Goal: Task Accomplishment & Management: Complete application form

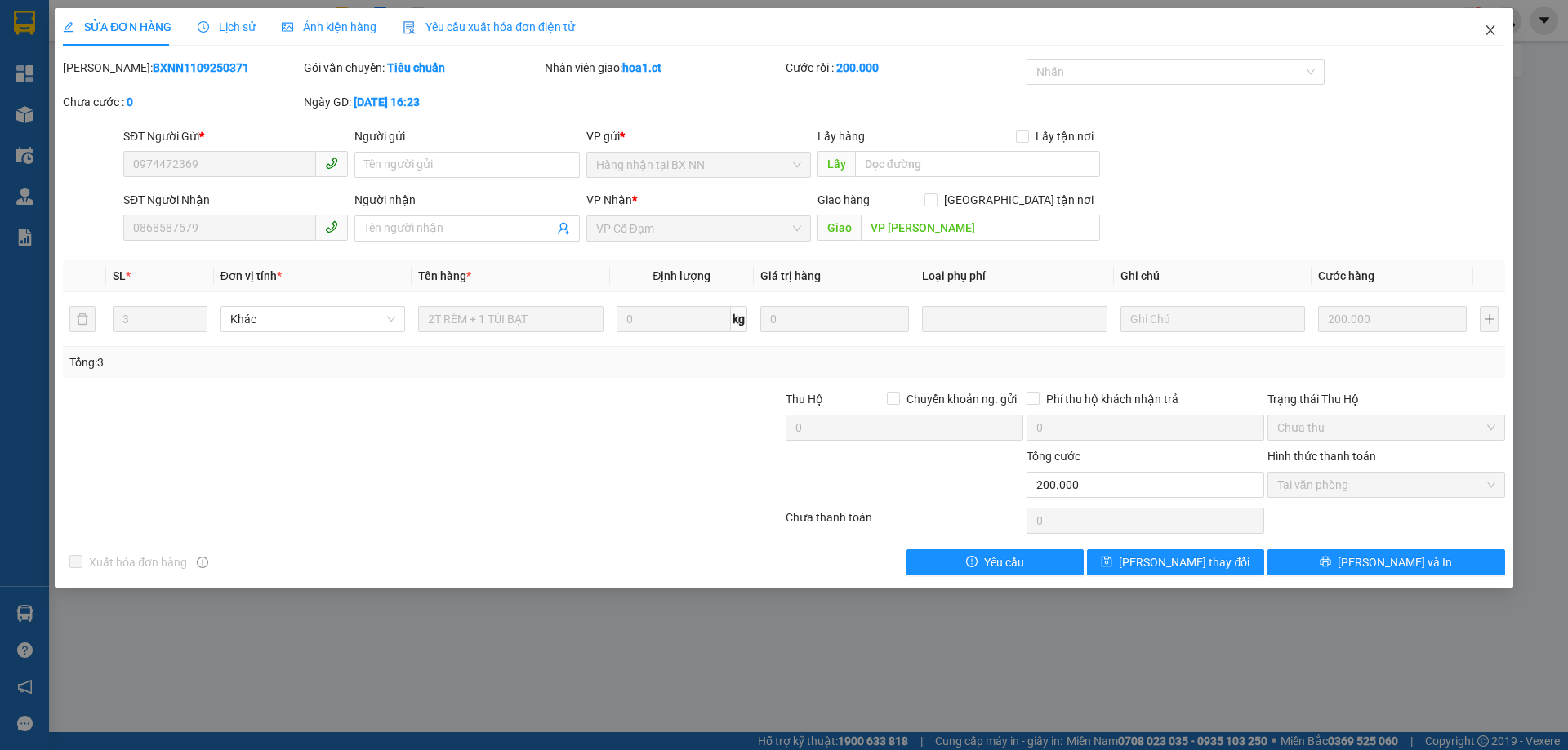
click at [1485, 30] on icon "close" at bounding box center [1490, 30] width 13 height 13
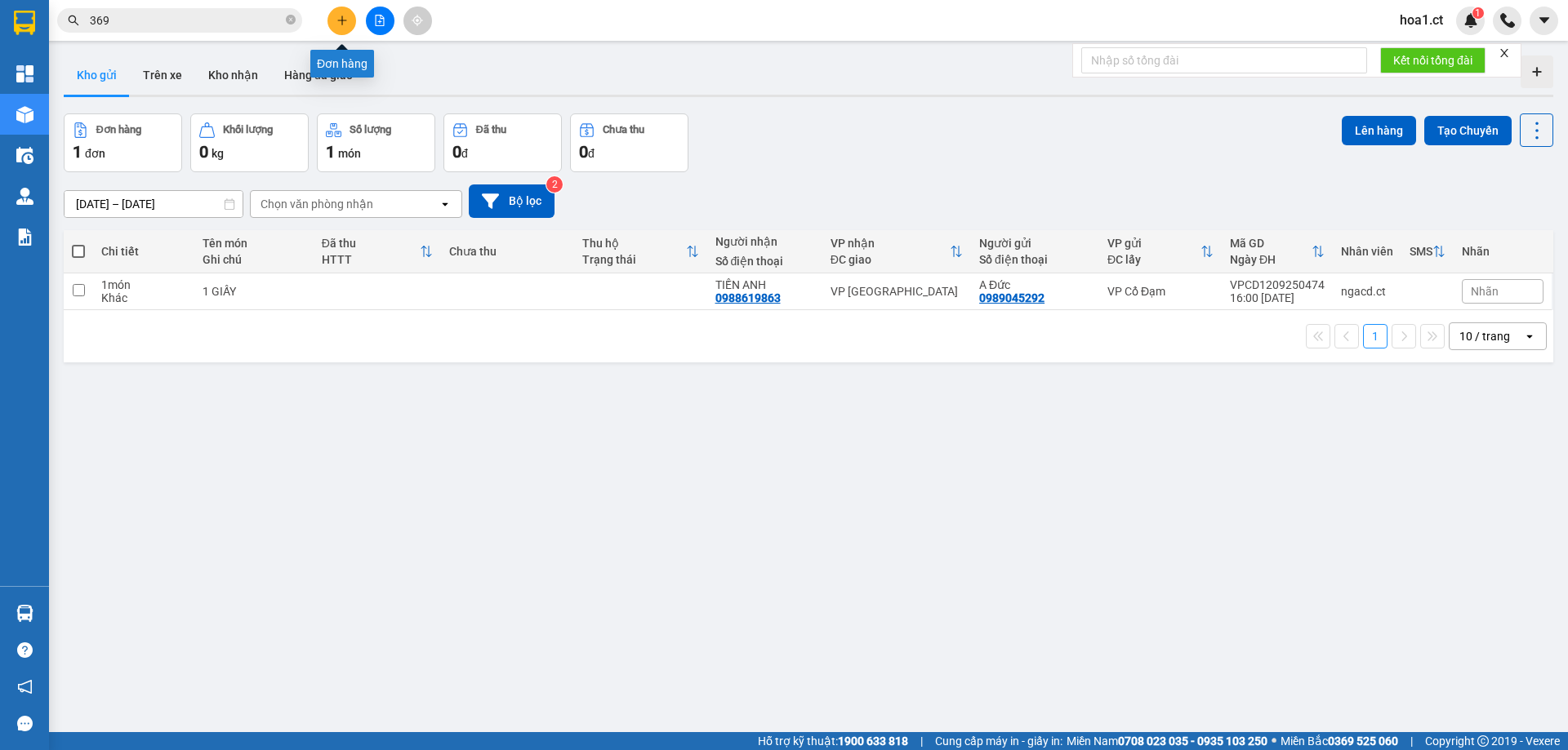
click at [342, 25] on icon "plus" at bounding box center [342, 20] width 11 height 11
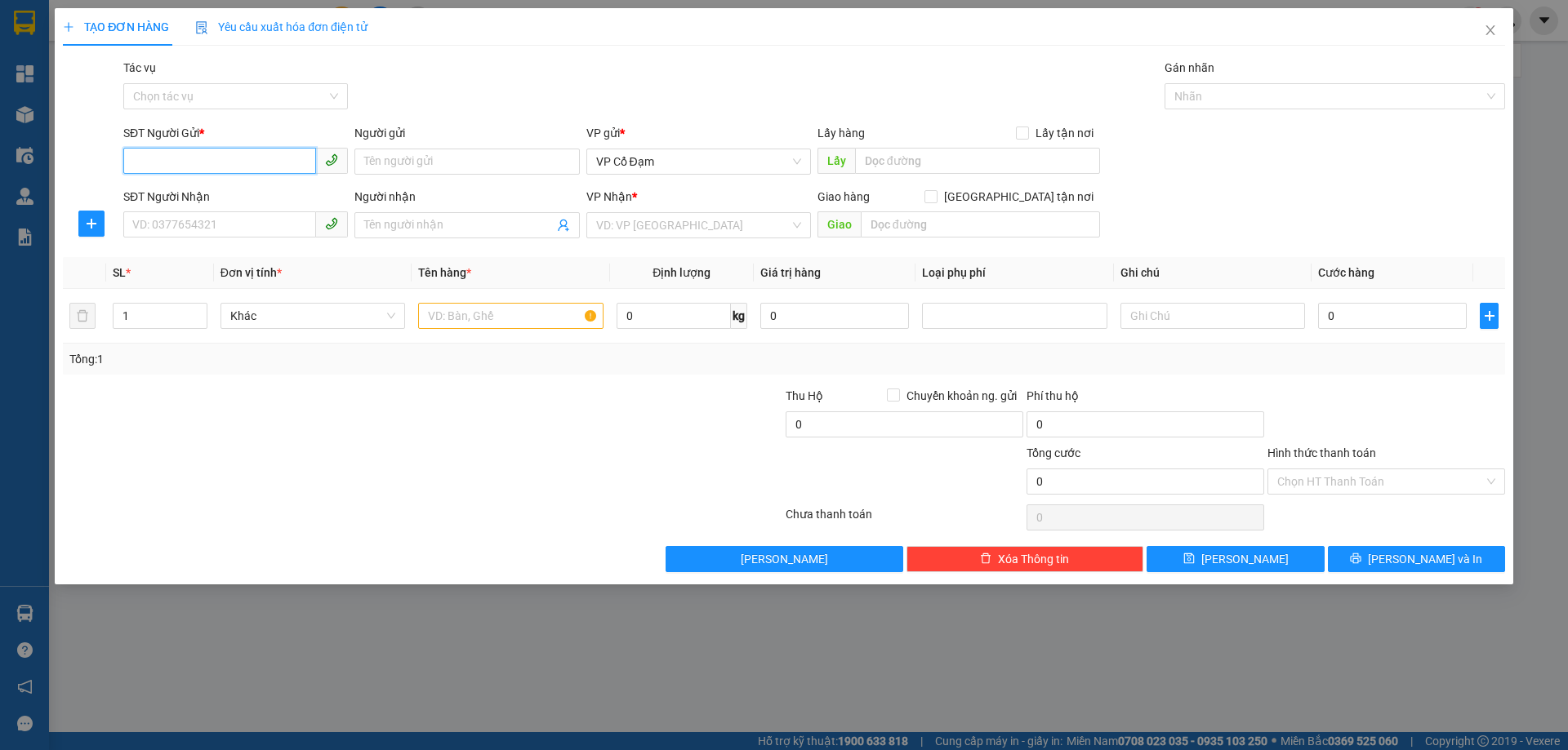
click at [224, 171] on input "SĐT Người Gửi *" at bounding box center [219, 160] width 192 height 26
type input "0971995329"
click at [274, 197] on div "0971995329 - [PERSON_NAME]" at bounding box center [236, 194] width 205 height 18
type input "[PERSON_NAME]"
type input "0373765998"
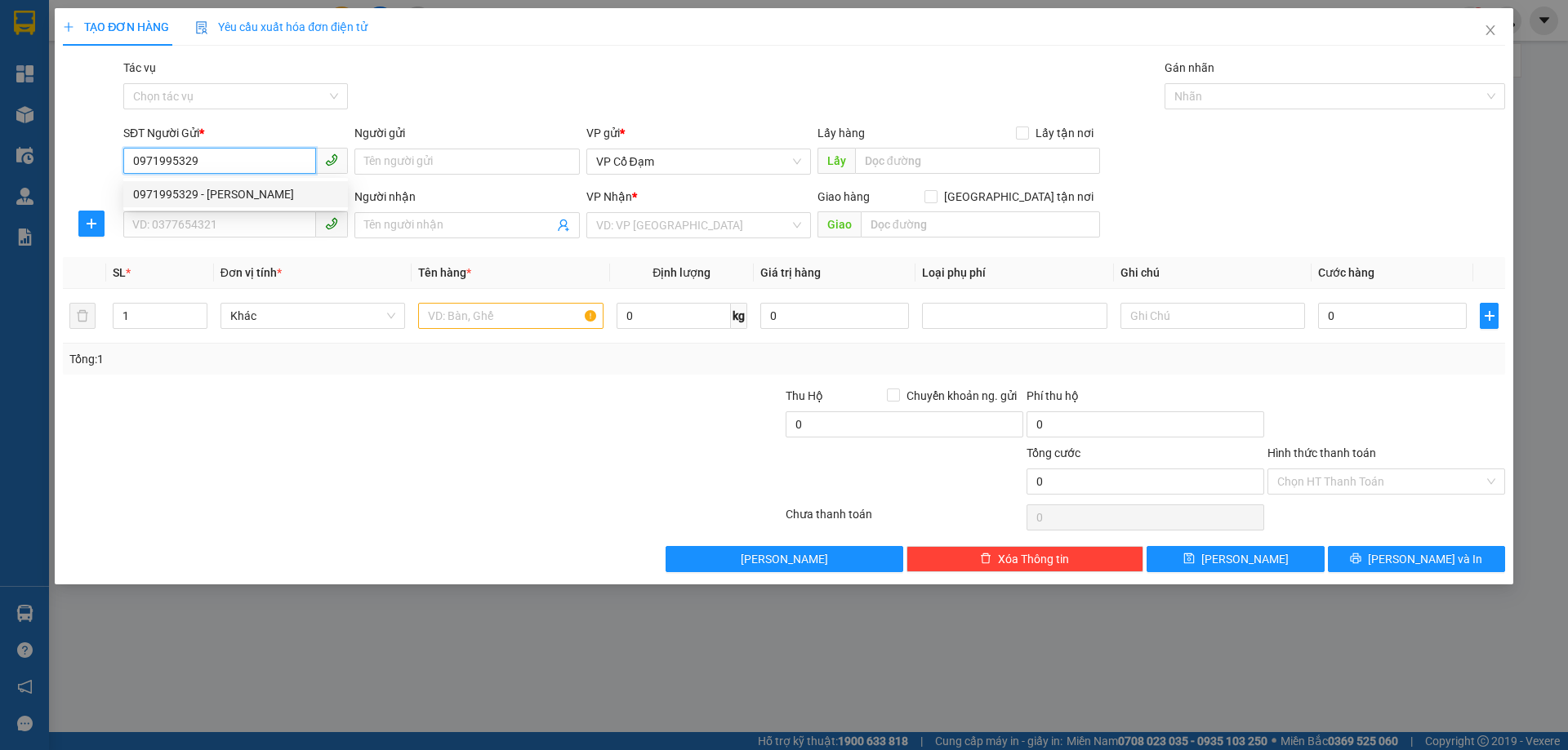
type input "A Tuấn"
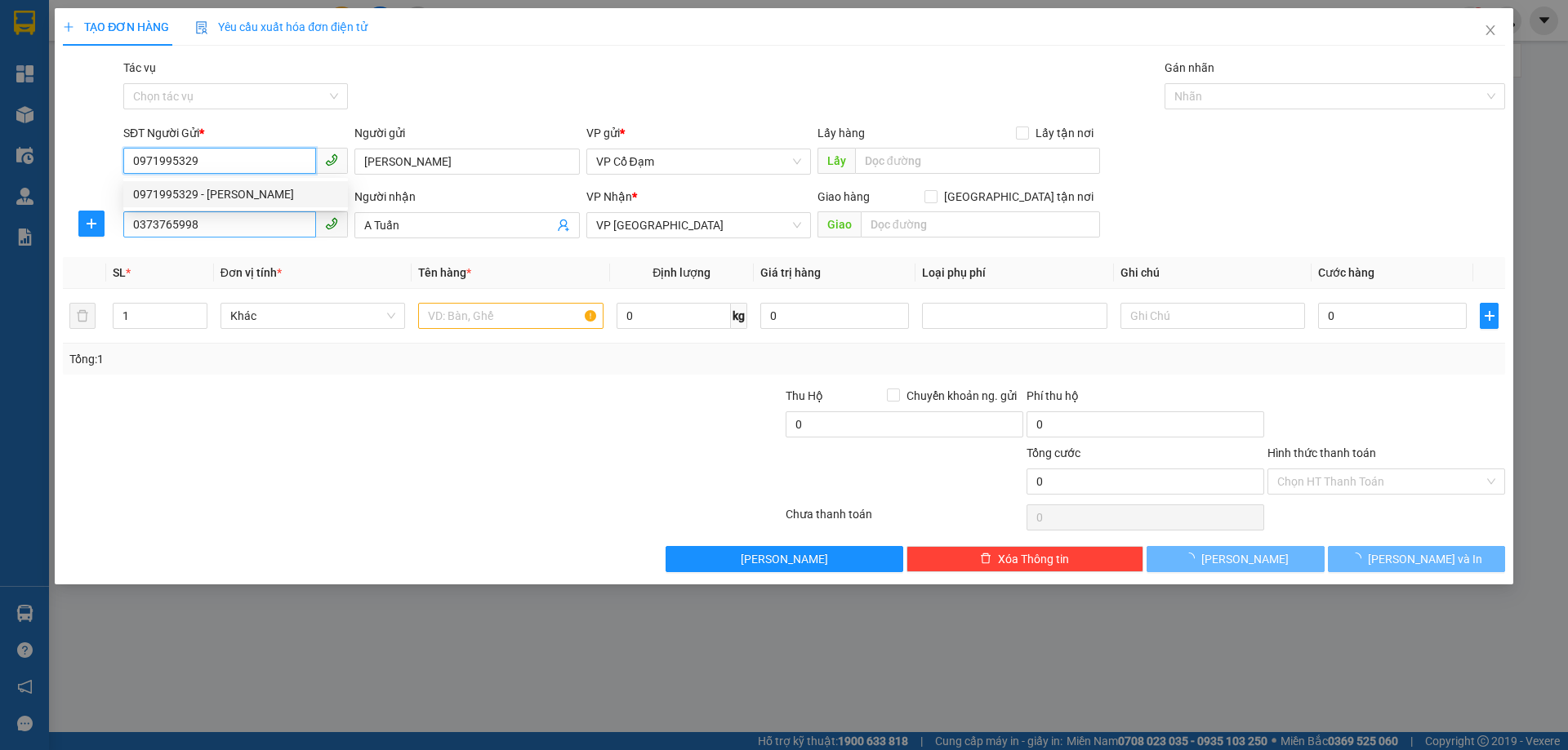
type input "80.000"
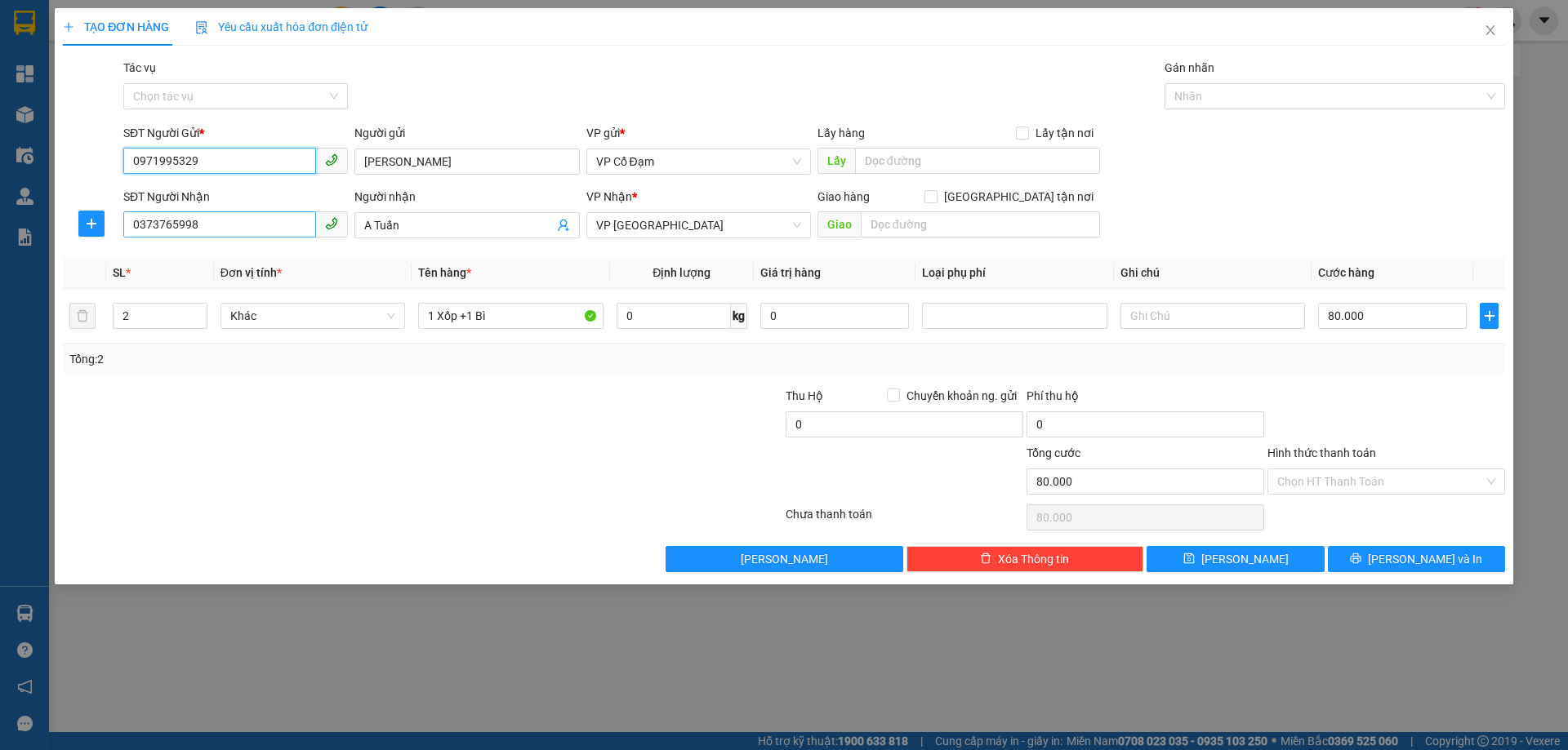
type input "0971995329"
click at [253, 229] on input "0373765998" at bounding box center [219, 224] width 192 height 26
click at [300, 261] on div "0373765998 - A Tuấn" at bounding box center [236, 258] width 205 height 18
click at [1394, 321] on input "80.000" at bounding box center [1392, 316] width 148 height 26
drag, startPoint x: 469, startPoint y: 312, endPoint x: 0, endPoint y: 326, distance: 469.2
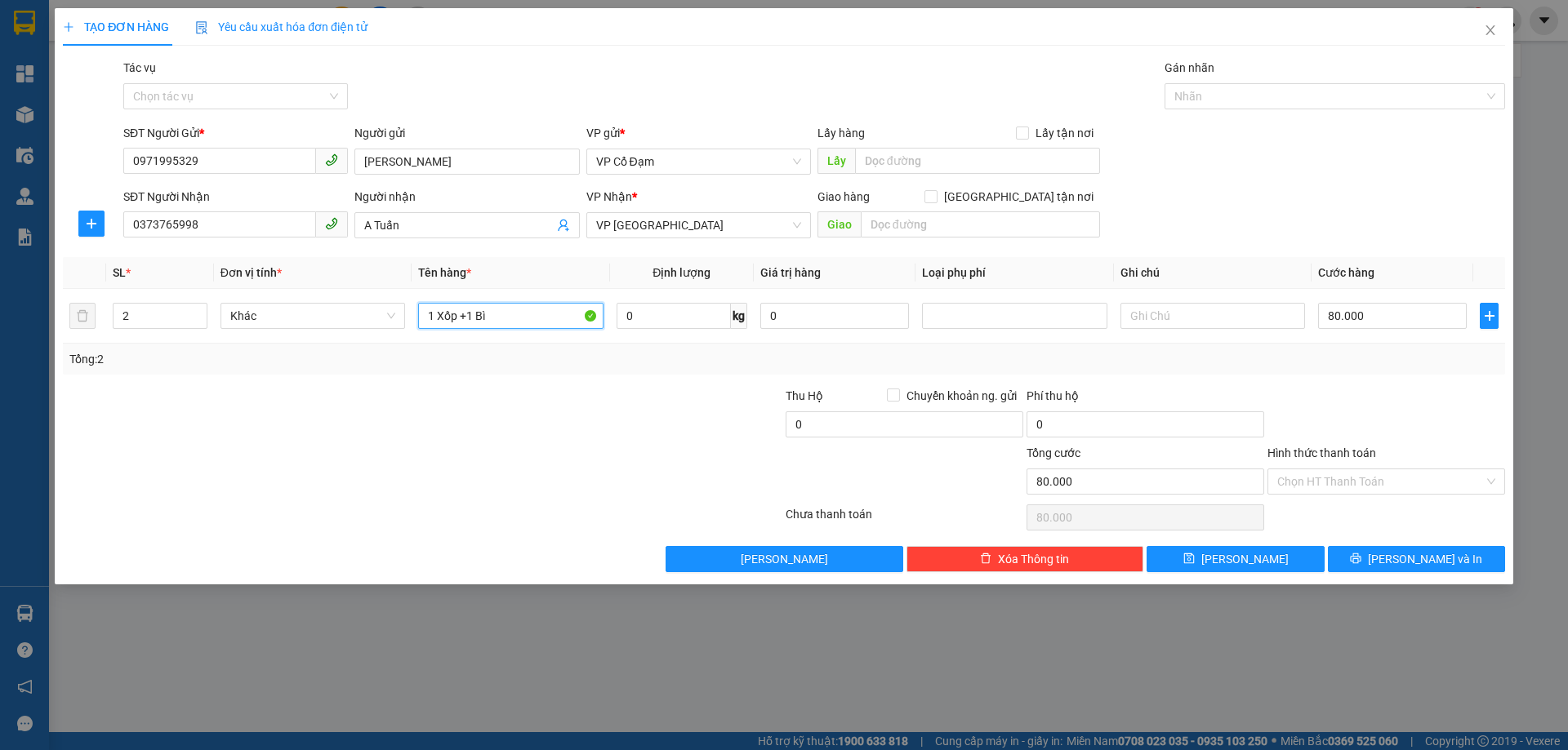
click at [0, 326] on div "TẠO ĐƠN HÀNG Yêu cầu xuất hóa đơn điện tử Transit Pickup Surcharge Ids Transit …" at bounding box center [784, 375] width 1568 height 750
click at [510, 324] on input "1 Bì" at bounding box center [510, 316] width 184 height 26
type input "1 Bì GẠO"
click at [678, 442] on div at bounding box center [663, 415] width 241 height 57
click at [1373, 315] on input "80.000" at bounding box center [1392, 316] width 148 height 26
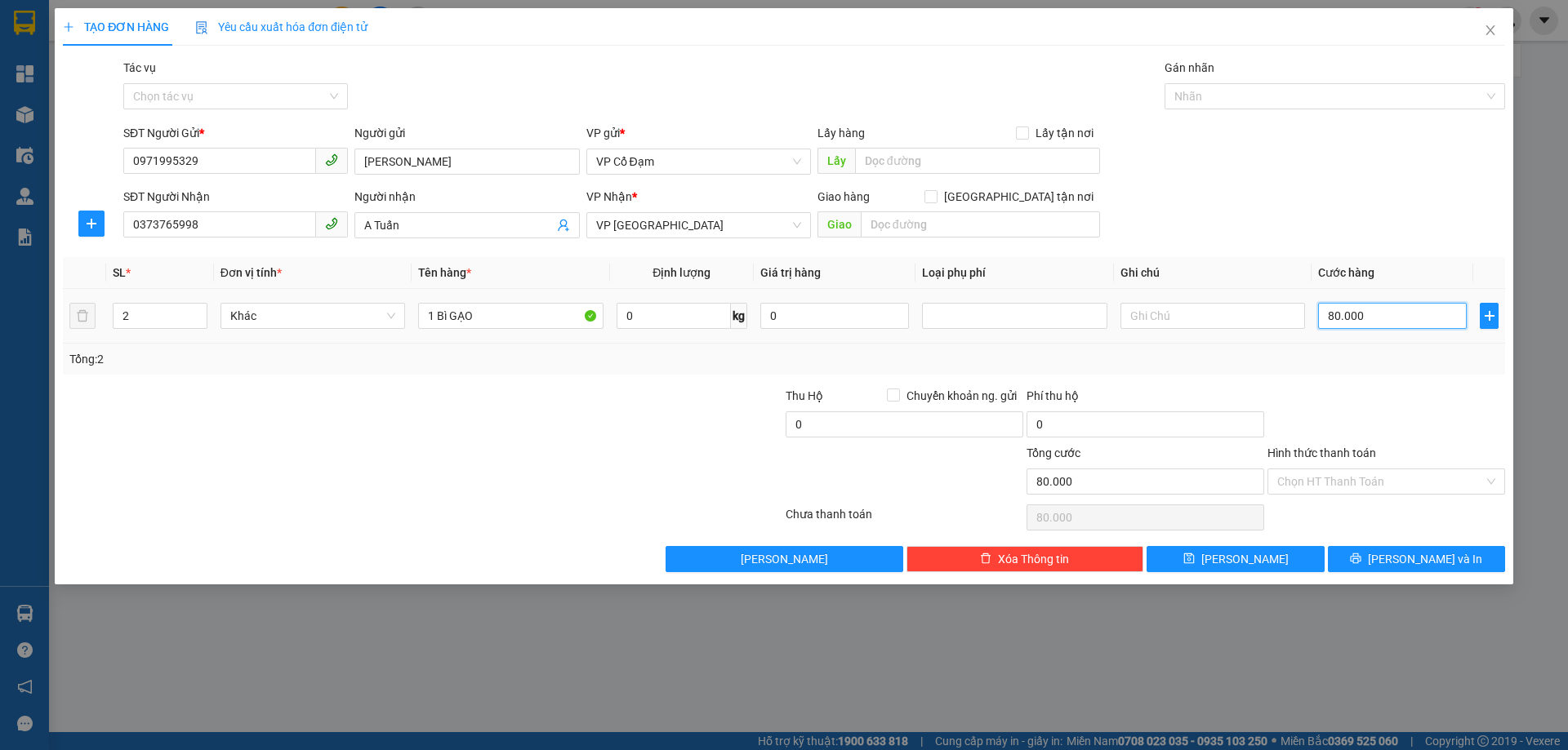
type input "3"
type input "30"
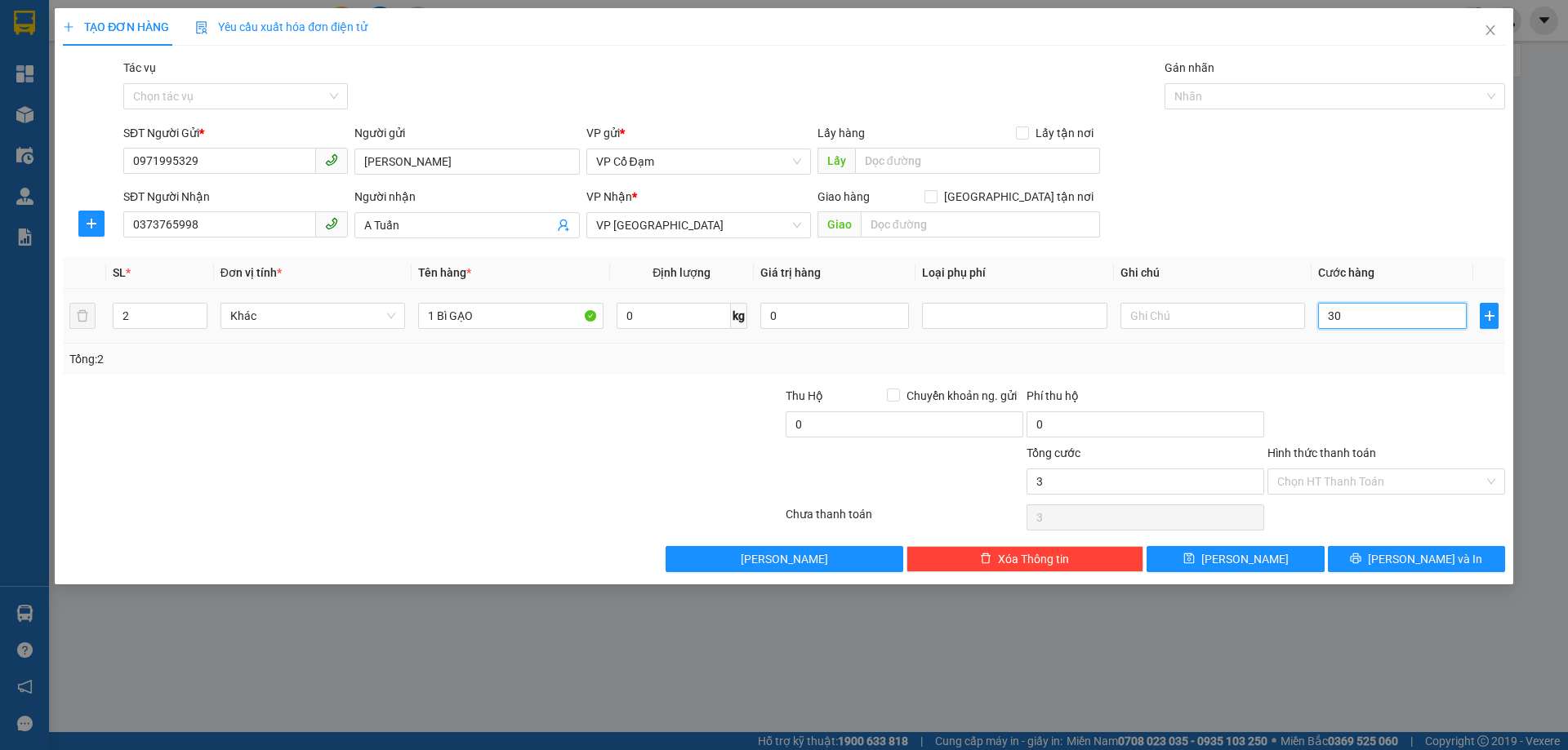
type input "30"
type input "30.000"
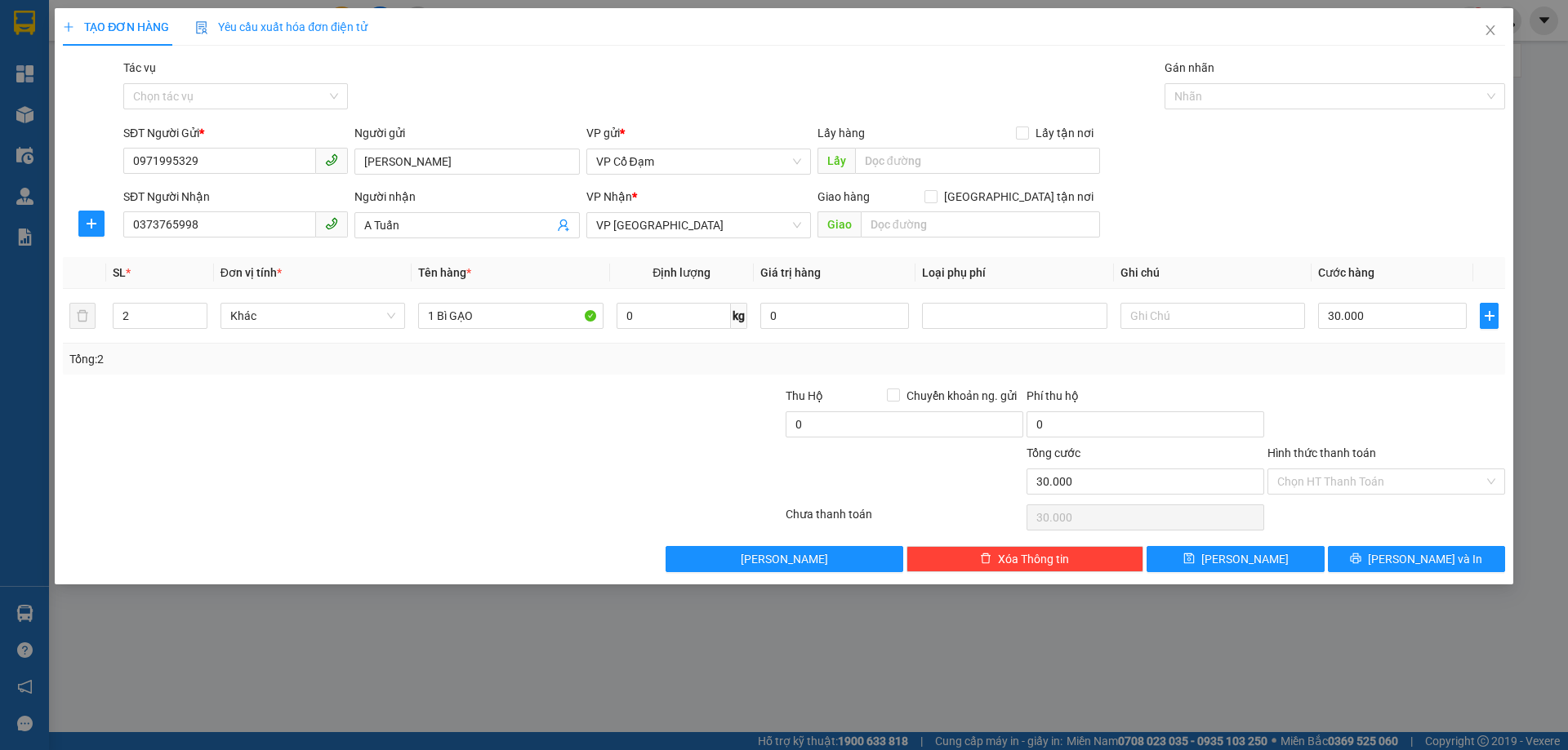
click at [1435, 399] on div at bounding box center [1387, 415] width 241 height 57
click at [1333, 485] on input "Hình thức thanh toán" at bounding box center [1380, 481] width 206 height 25
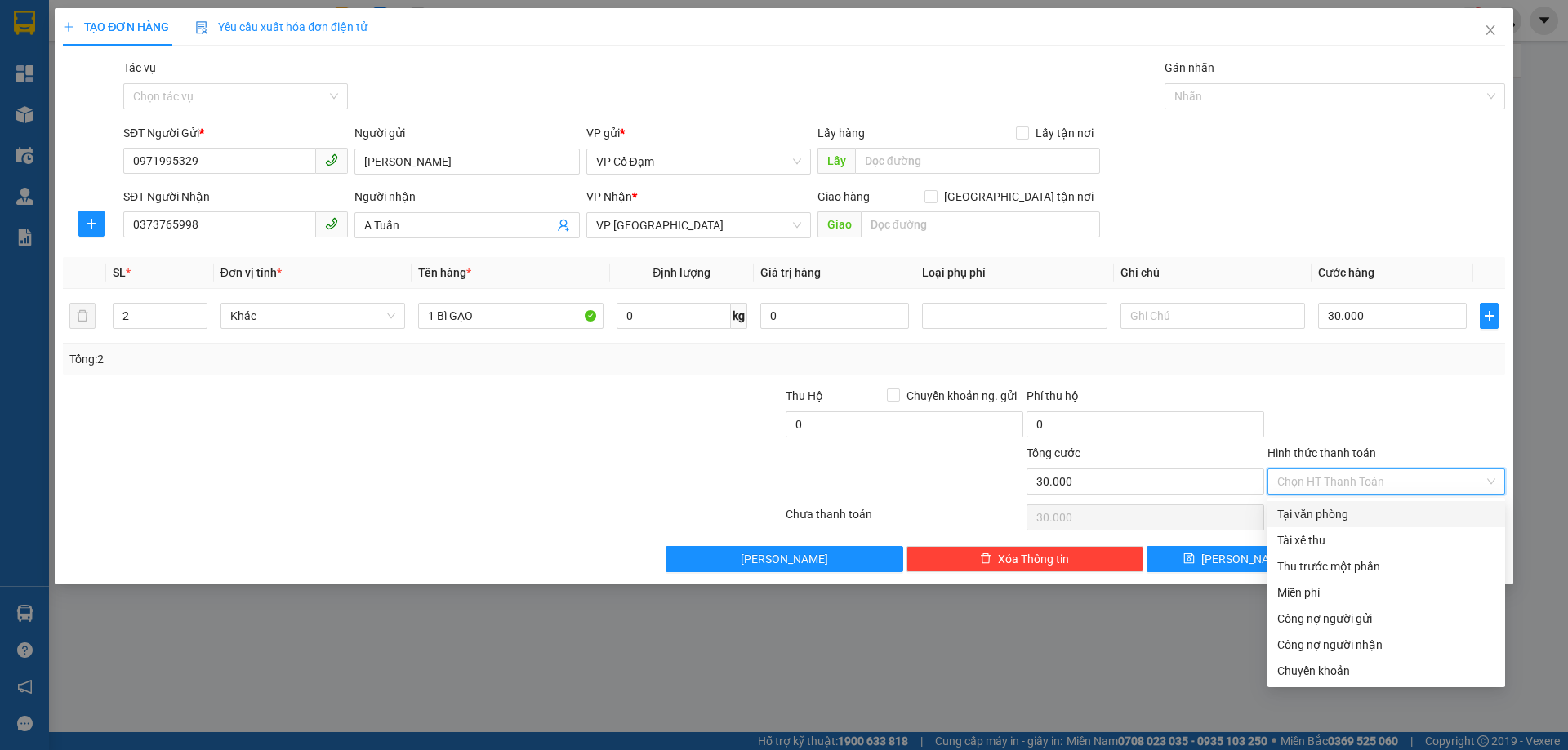
click at [1330, 509] on div "Tại văn phòng" at bounding box center [1386, 514] width 218 height 18
type input "0"
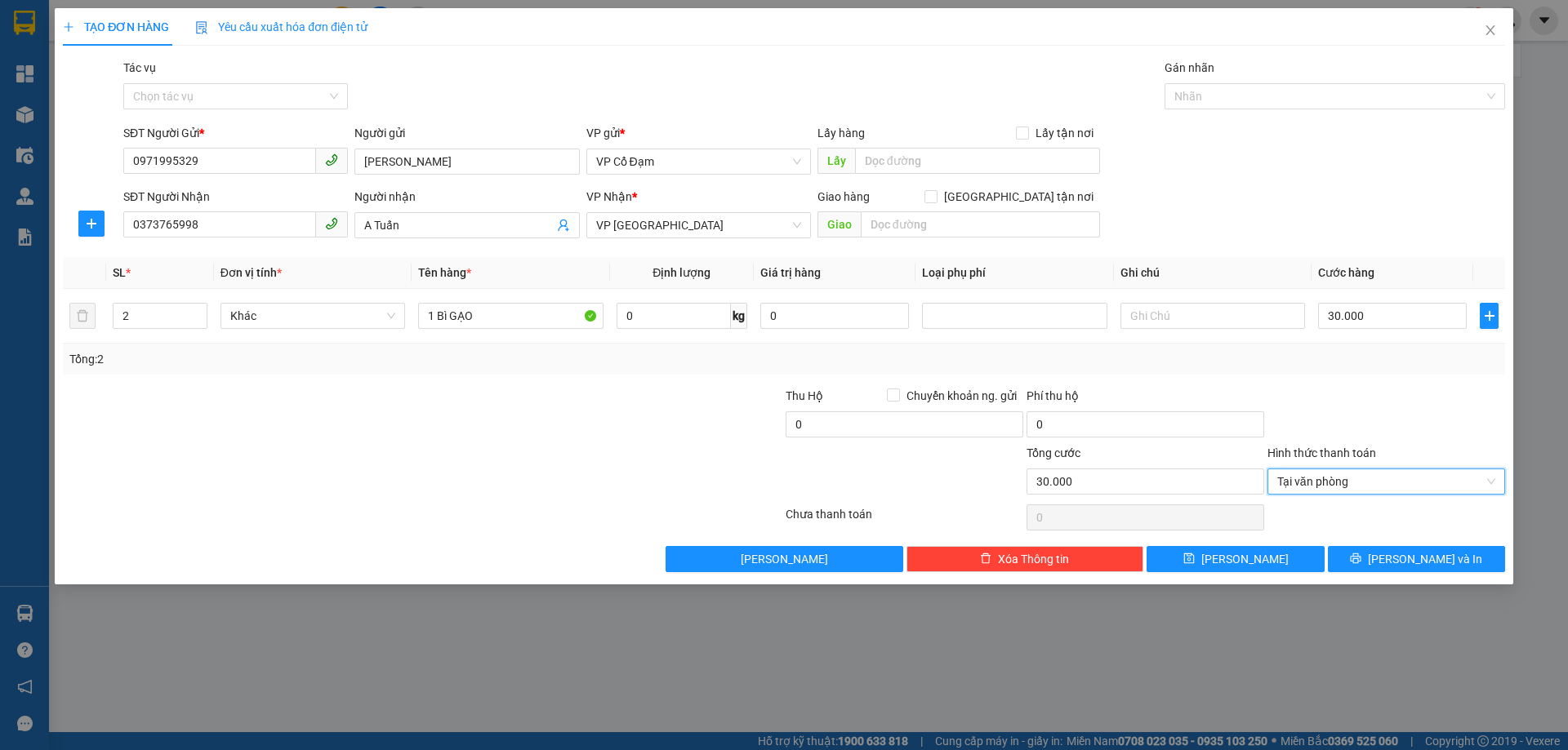
click at [1397, 416] on div at bounding box center [1387, 415] width 241 height 57
